Goal: Information Seeking & Learning: Learn about a topic

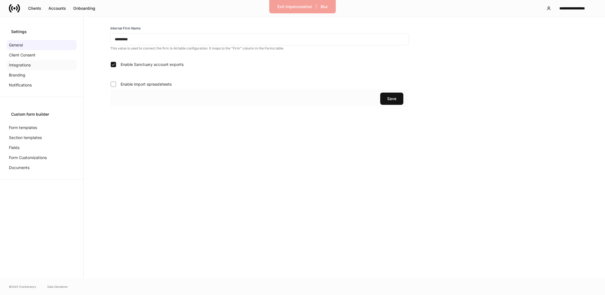
click at [27, 66] on p "Integrations" at bounding box center [20, 65] width 22 height 6
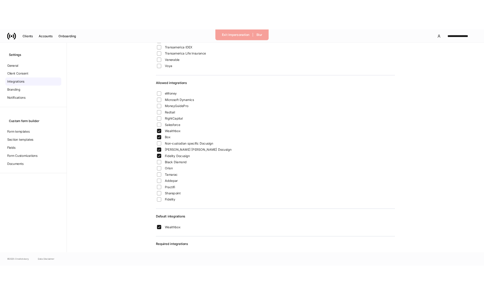
scroll to position [386, 0]
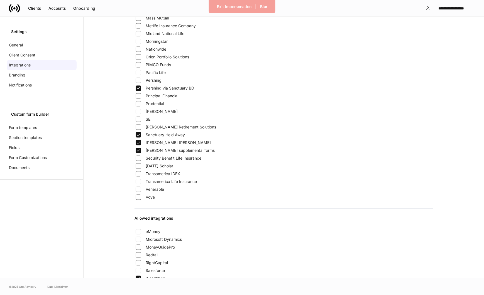
scroll to position [33, 0]
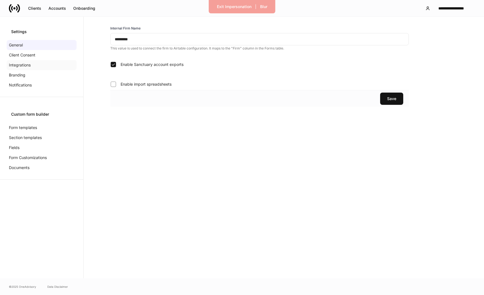
click at [16, 65] on p "Integrations" at bounding box center [20, 65] width 22 height 6
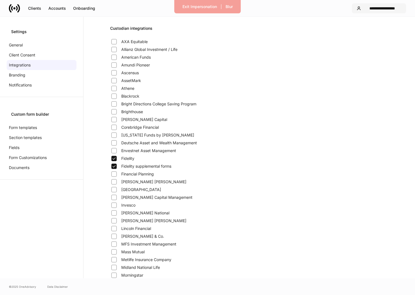
click at [386, 8] on div "**********" at bounding box center [383, 9] width 38 height 6
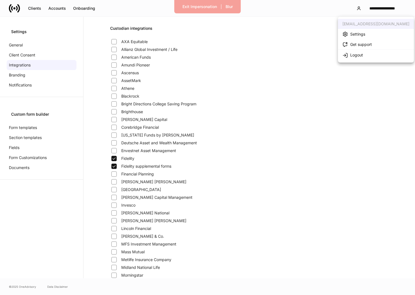
click at [365, 52] on li "Logout" at bounding box center [376, 55] width 76 height 11
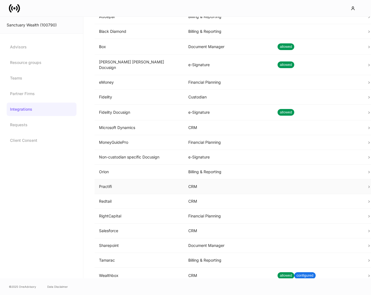
scroll to position [25, 0]
click at [238, 268] on td "CRM" at bounding box center [228, 276] width 89 height 16
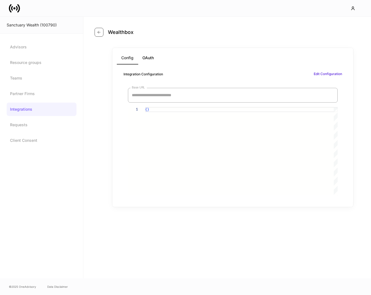
click at [100, 33] on icon "button" at bounding box center [99, 32] width 4 height 4
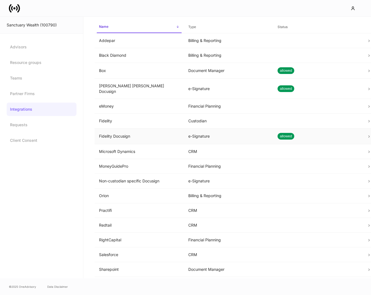
click at [150, 131] on td "Fidelity Docusign" at bounding box center [139, 137] width 89 height 16
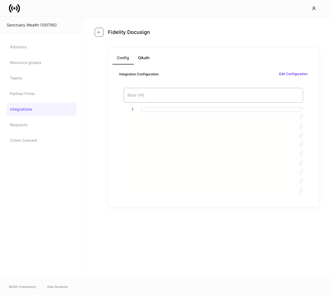
click at [98, 31] on icon "button" at bounding box center [99, 32] width 4 height 4
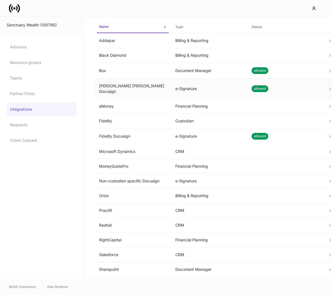
click at [146, 87] on td "Charles Schwab Docusign" at bounding box center [133, 89] width 76 height 20
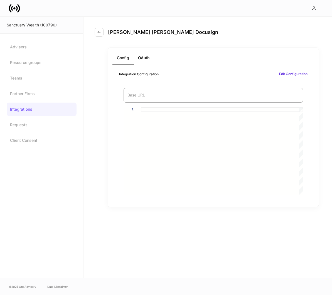
click at [249, 235] on div "Charles Schwab Docusign Config OAuth Integration Configuration Edit Configurati…" at bounding box center [208, 148] width 249 height 262
click at [231, 231] on div "Charles Schwab Docusign Config OAuth Integration Configuration Edit Configurati…" at bounding box center [208, 148] width 249 height 262
click at [215, 228] on div "Charles Schwab Docusign Config OAuth Integration Configuration Edit Configurati…" at bounding box center [208, 148] width 249 height 262
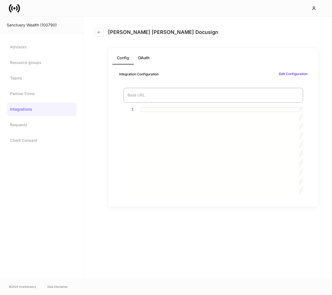
click at [194, 223] on div "Charles Schwab Docusign Config OAuth Integration Configuration Edit Configurati…" at bounding box center [208, 148] width 249 height 262
click at [101, 31] on icon "button" at bounding box center [99, 32] width 4 height 4
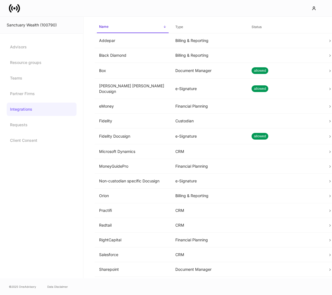
click at [18, 12] on icon at bounding box center [18, 8] width 3 height 8
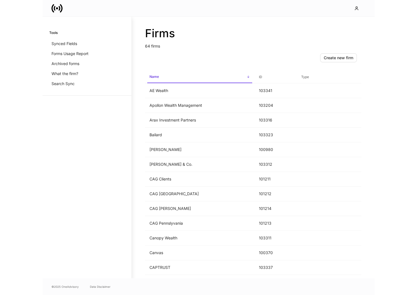
scroll to position [694, 0]
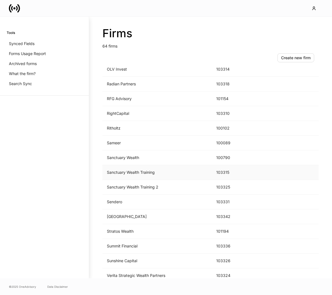
click at [156, 172] on td "Sanctuary Wealth Training" at bounding box center [156, 172] width 109 height 15
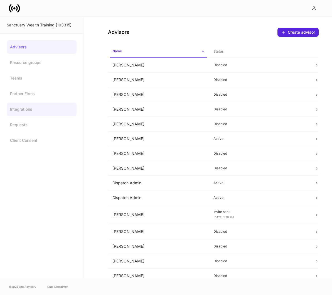
click at [26, 110] on link "Integrations" at bounding box center [42, 109] width 70 height 13
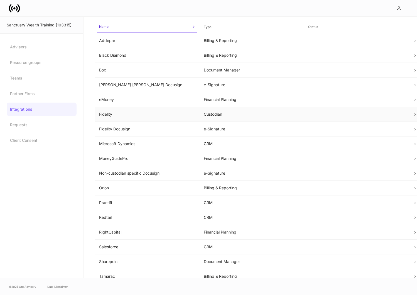
click at [236, 115] on td "Custodian" at bounding box center [251, 114] width 105 height 15
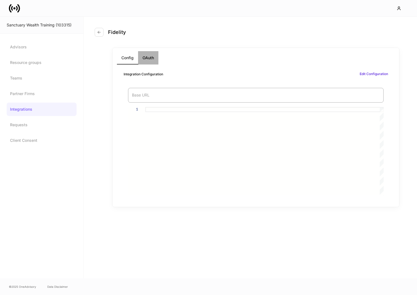
click at [142, 53] on button "OAuth" at bounding box center [148, 57] width 20 height 13
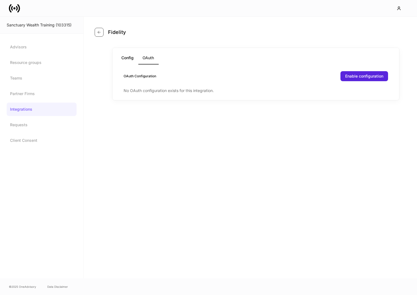
click at [98, 33] on icon "button" at bounding box center [99, 32] width 4 height 4
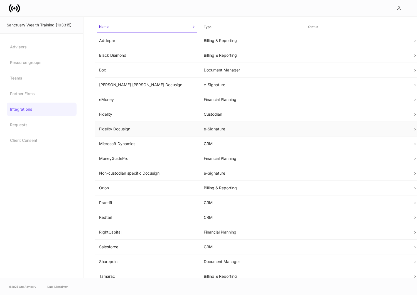
click at [148, 131] on td "Fidelity Docusign" at bounding box center [147, 129] width 105 height 15
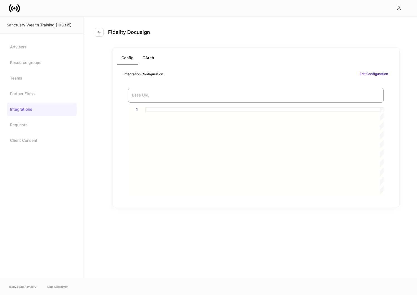
click at [98, 144] on div "Config OAuth Integration Configuration Edit Configuration Base URL Base URL 1" at bounding box center [256, 127] width 322 height 173
drag, startPoint x: 98, startPoint y: 144, endPoint x: 97, endPoint y: 137, distance: 7.3
click at [97, 137] on div "Config OAuth Integration Configuration Edit Configuration Base URL Base URL 1" at bounding box center [256, 127] width 322 height 173
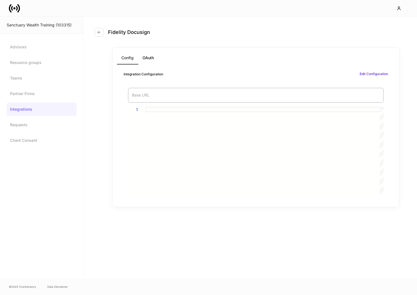
click at [97, 137] on div "Config OAuth Integration Configuration Edit Configuration Base URL Base URL 1" at bounding box center [256, 127] width 322 height 173
click at [181, 19] on div "Fidelity Docusign" at bounding box center [256, 29] width 322 height 25
drag, startPoint x: 181, startPoint y: 19, endPoint x: 152, endPoint y: 14, distance: 29.4
click at [152, 14] on div "Sanctuary Wealth Training (103315) Advisors Resource groups Teams Partner Firms…" at bounding box center [208, 147] width 417 height 295
click at [102, 29] on button "button" at bounding box center [99, 32] width 9 height 9
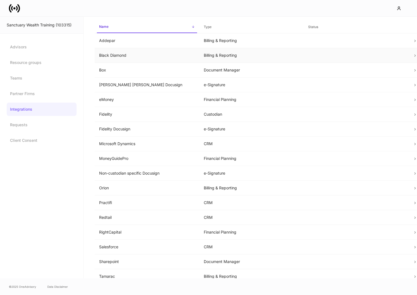
click at [204, 55] on td "Billing & Reporting" at bounding box center [251, 55] width 105 height 15
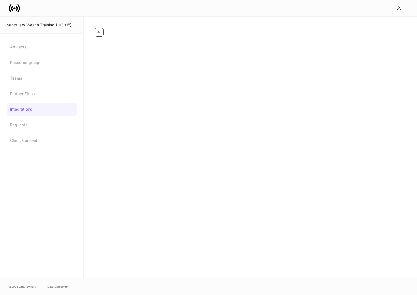
click at [96, 29] on button "button" at bounding box center [99, 32] width 9 height 9
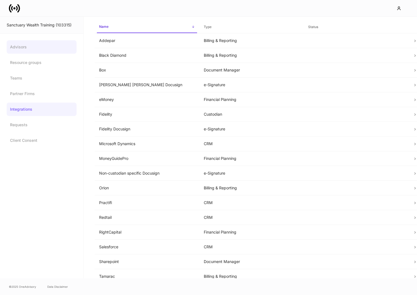
click at [19, 48] on link "Advisors" at bounding box center [42, 46] width 70 height 13
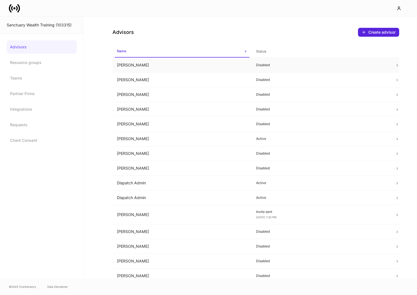
click at [143, 66] on td "Alex Freedman" at bounding box center [181, 65] width 139 height 15
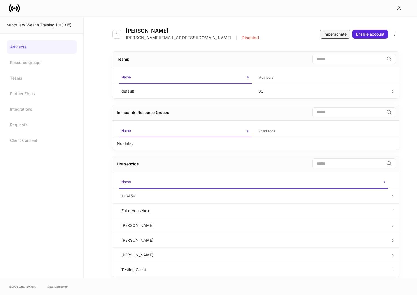
click at [332, 36] on div "Impersonate" at bounding box center [335, 34] width 23 height 6
